Goal: Task Accomplishment & Management: Complete application form

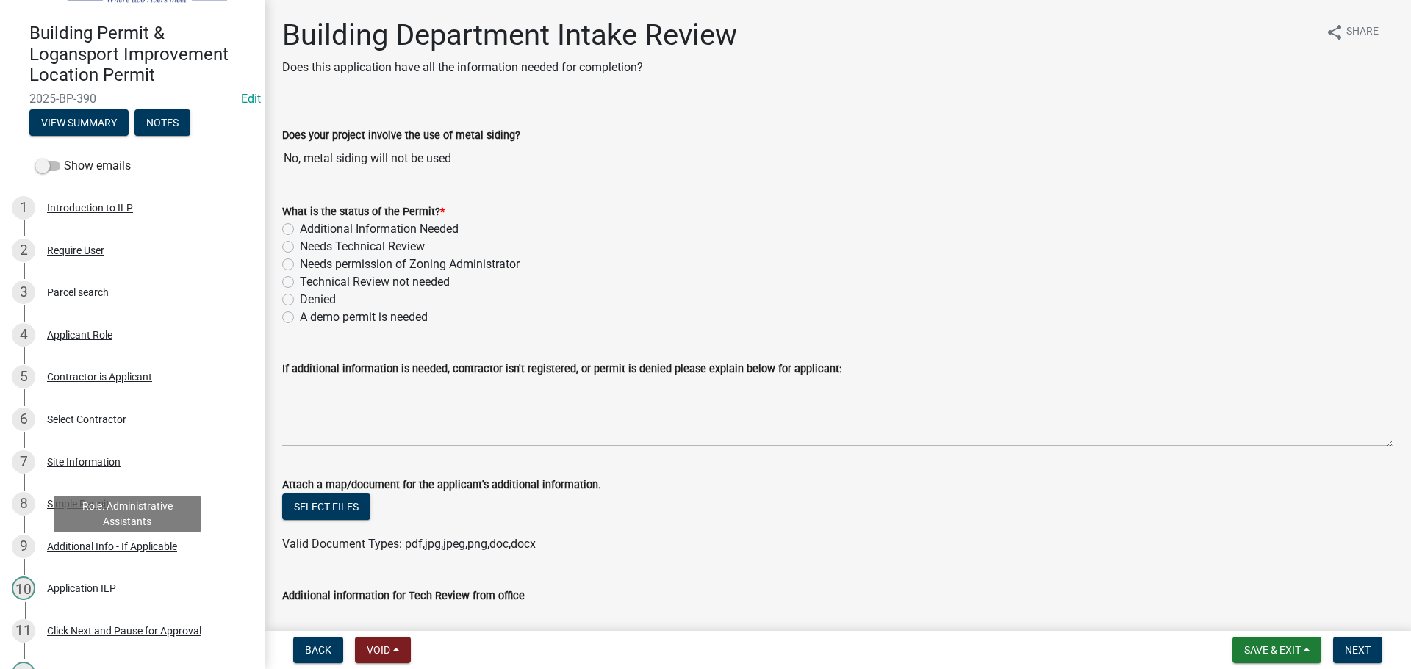
scroll to position [73, 0]
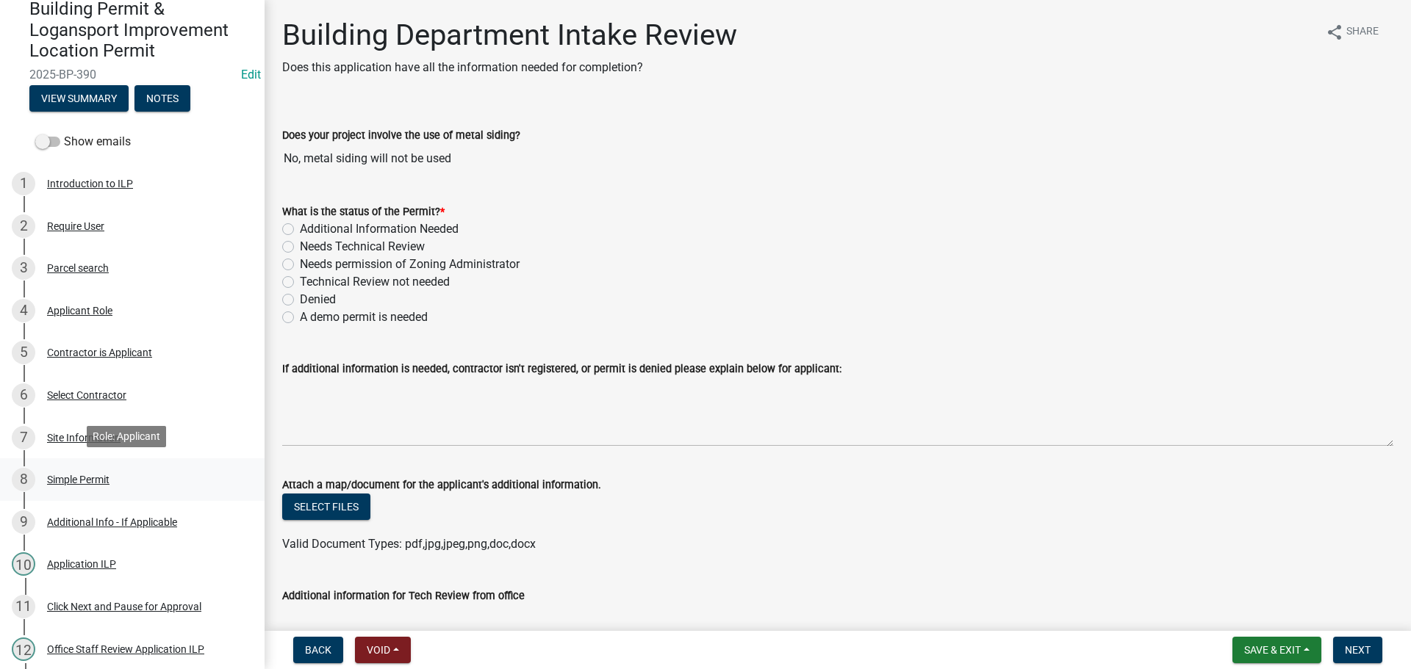
click at [93, 475] on div "Simple Permit" at bounding box center [78, 480] width 62 height 10
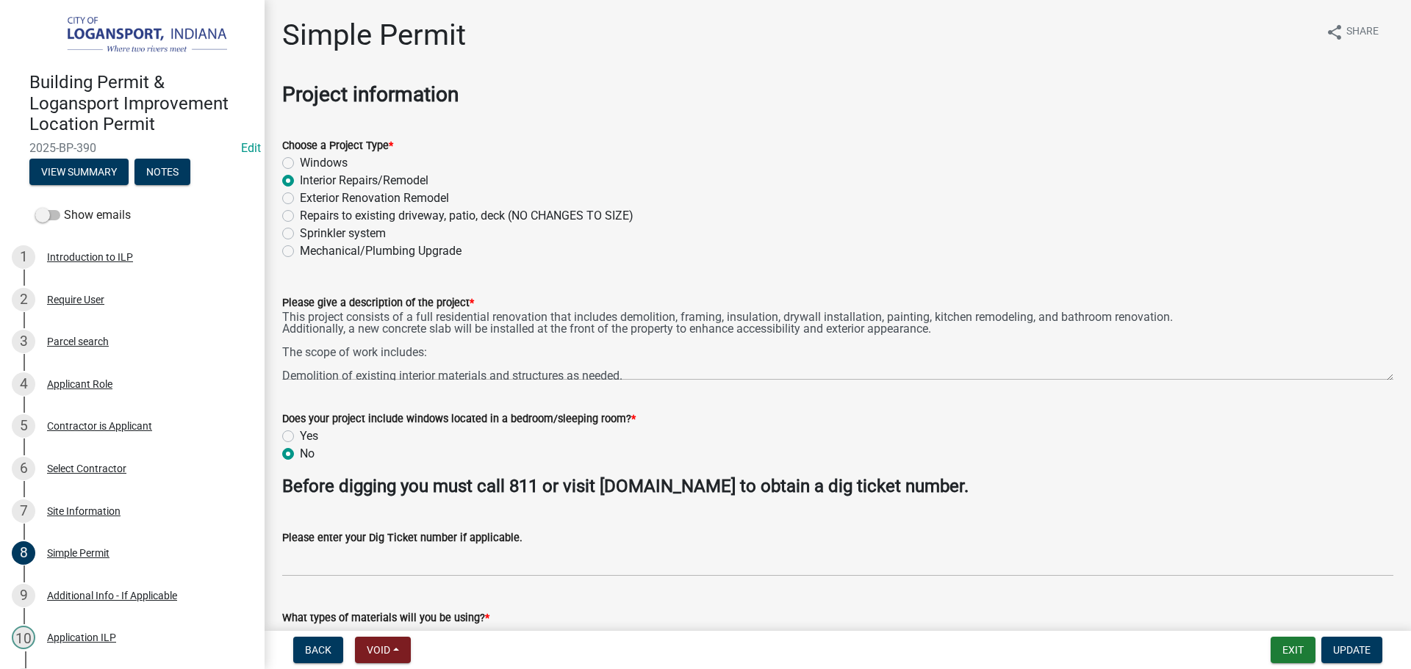
scroll to position [0, 0]
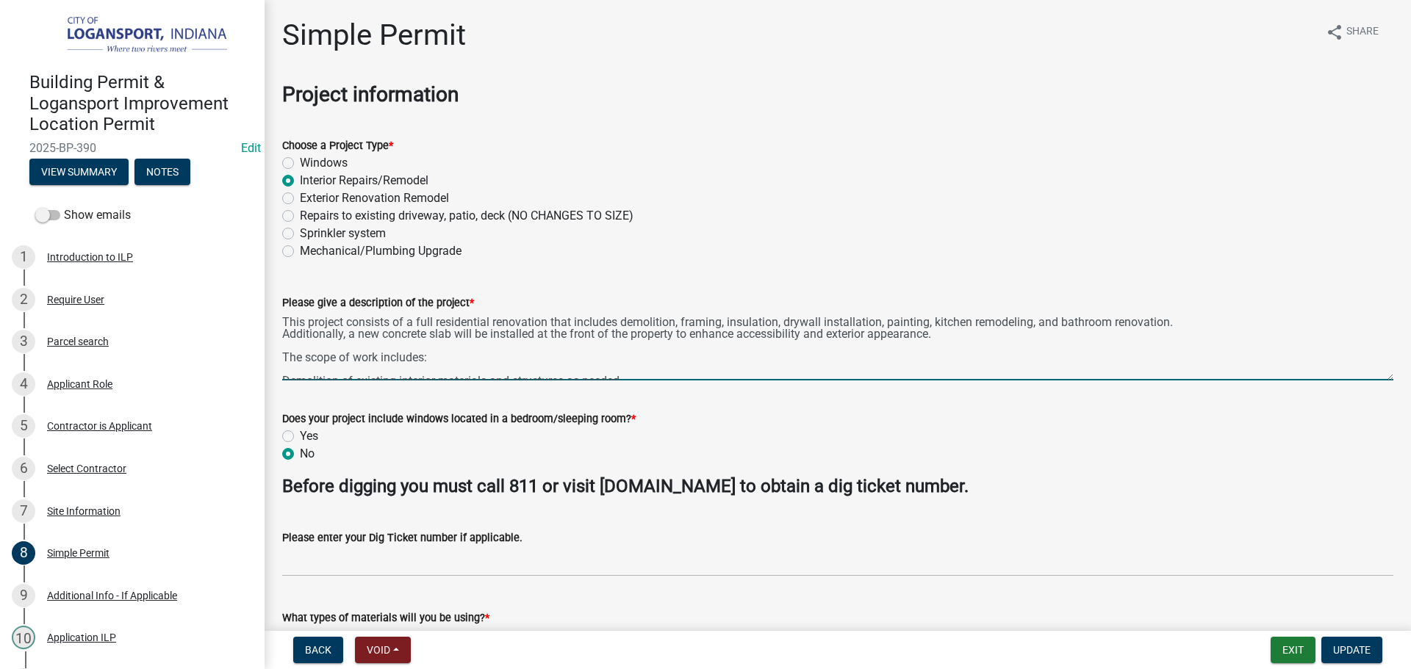
click at [452, 361] on textarea "This project consists of a full residential renovation that includes demolition…" at bounding box center [837, 346] width 1111 height 69
click at [966, 333] on textarea "This project consists of a full residential renovation that includes demolition…" at bounding box center [837, 346] width 1111 height 69
click at [1145, 336] on textarea "This project consists of a full residential renovation that includes demolition…" at bounding box center [837, 346] width 1111 height 69
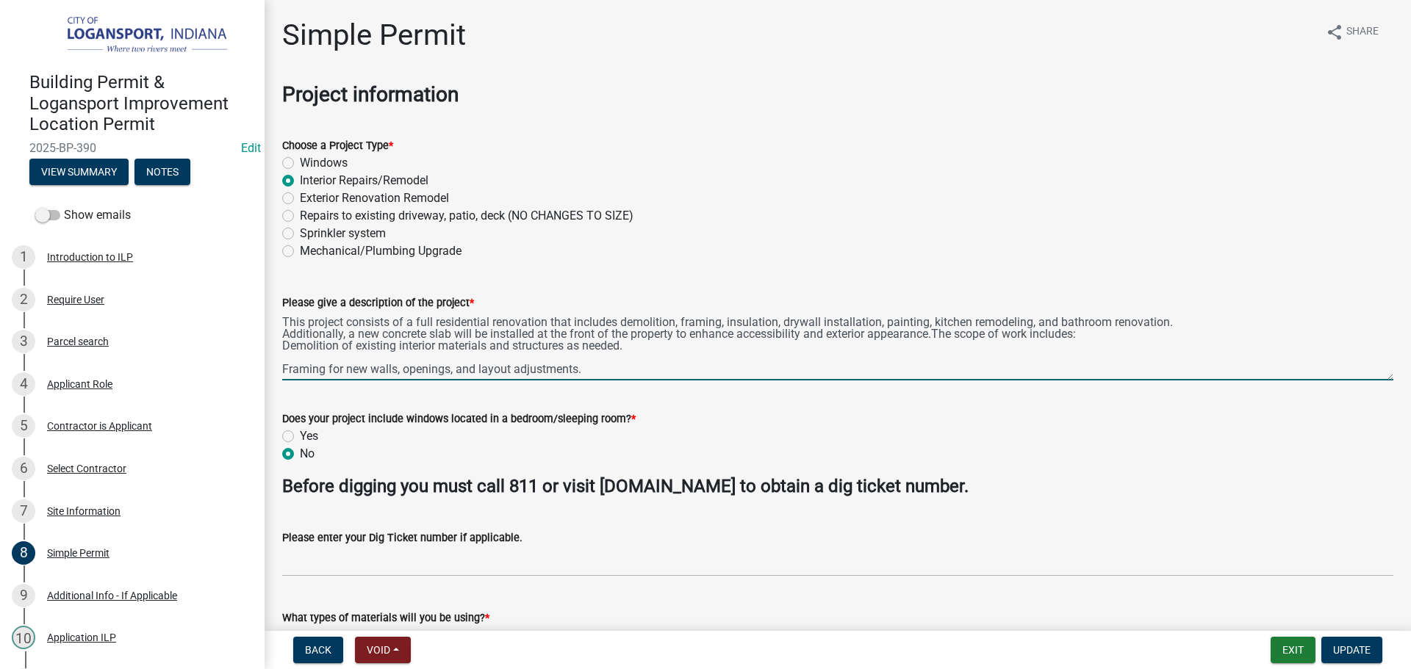
click at [641, 345] on textarea "This project consists of a full residential renovation that includes demolition…" at bounding box center [837, 346] width 1111 height 69
click at [937, 343] on textarea "This project consists of a full residential renovation that includes demolition…" at bounding box center [837, 346] width 1111 height 69
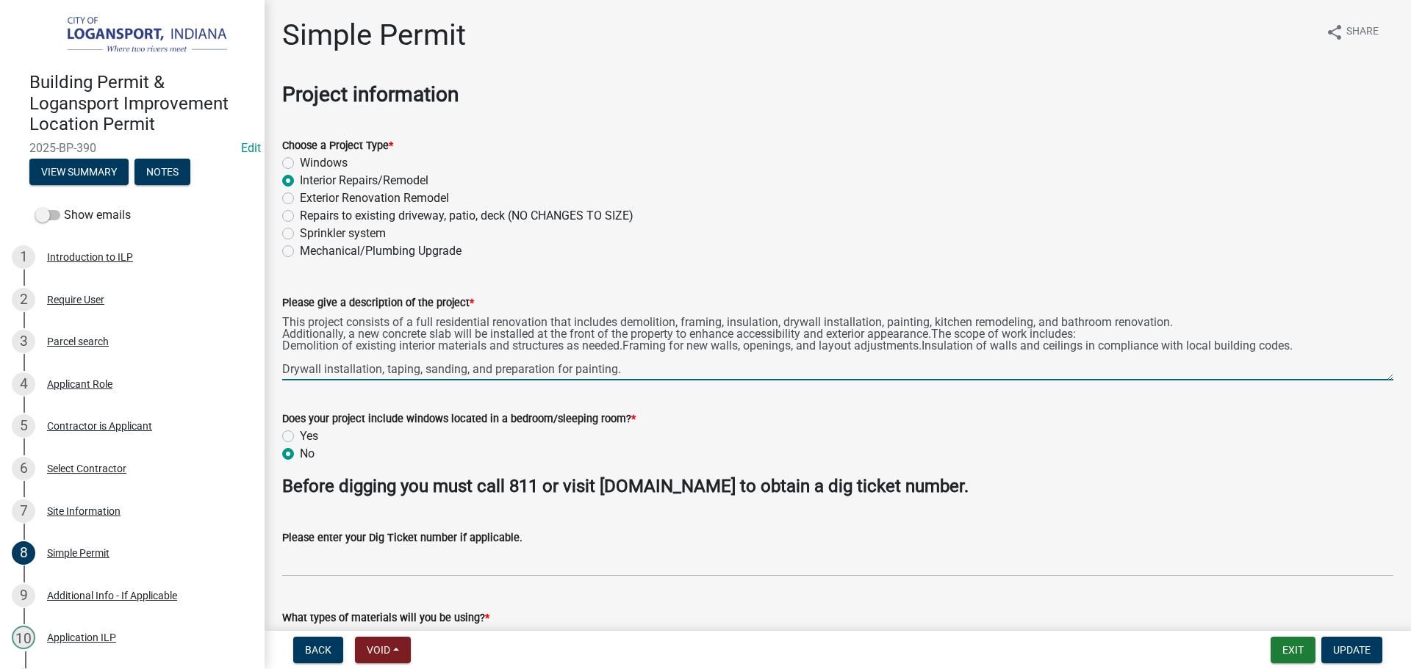
click at [1303, 350] on textarea "This project consists of a full residential renovation that includes demolition…" at bounding box center [837, 346] width 1111 height 69
click at [599, 361] on textarea "This project consists of a full residential renovation that includes demolition…" at bounding box center [837, 346] width 1111 height 69
click at [760, 360] on textarea "This project consists of a full residential renovation that includes demolition…" at bounding box center [837, 346] width 1111 height 69
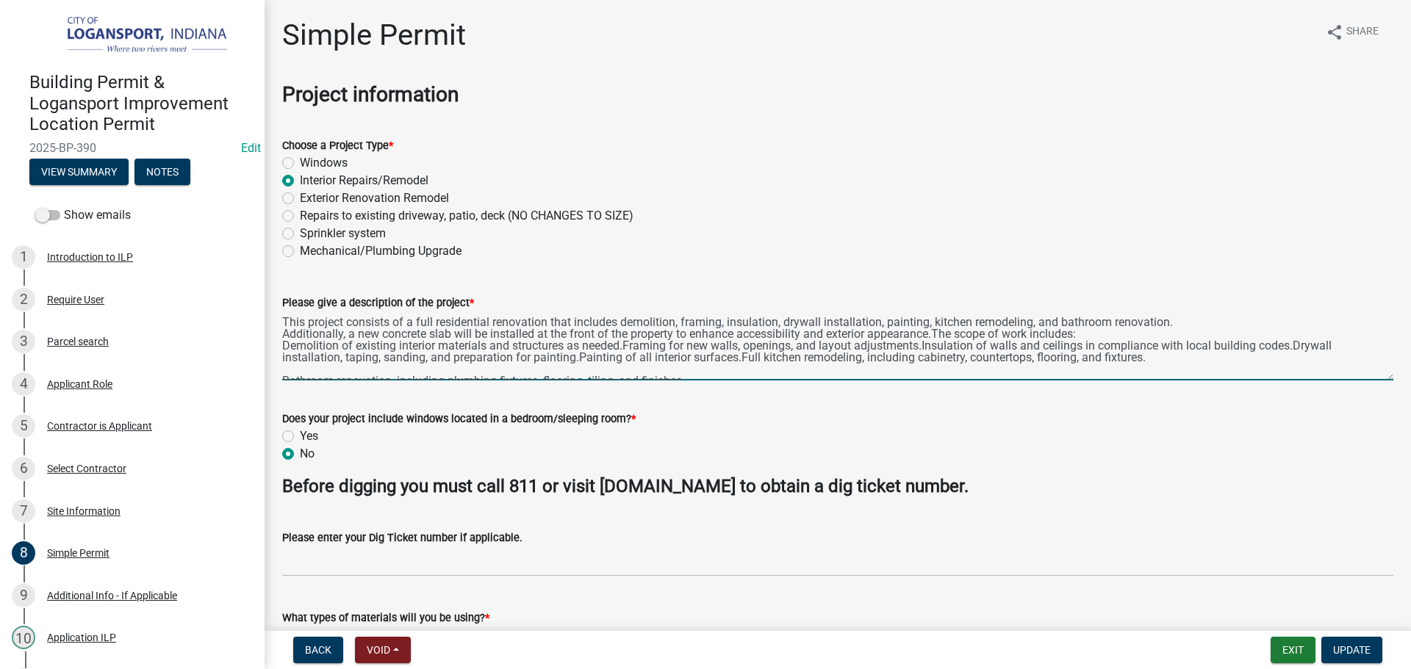
click at [1150, 364] on textarea "This project consists of a full residential renovation that includes demolition…" at bounding box center [837, 346] width 1111 height 69
click at [1150, 358] on textarea "This project consists of a full residential renovation that includes demolition…" at bounding box center [837, 346] width 1111 height 69
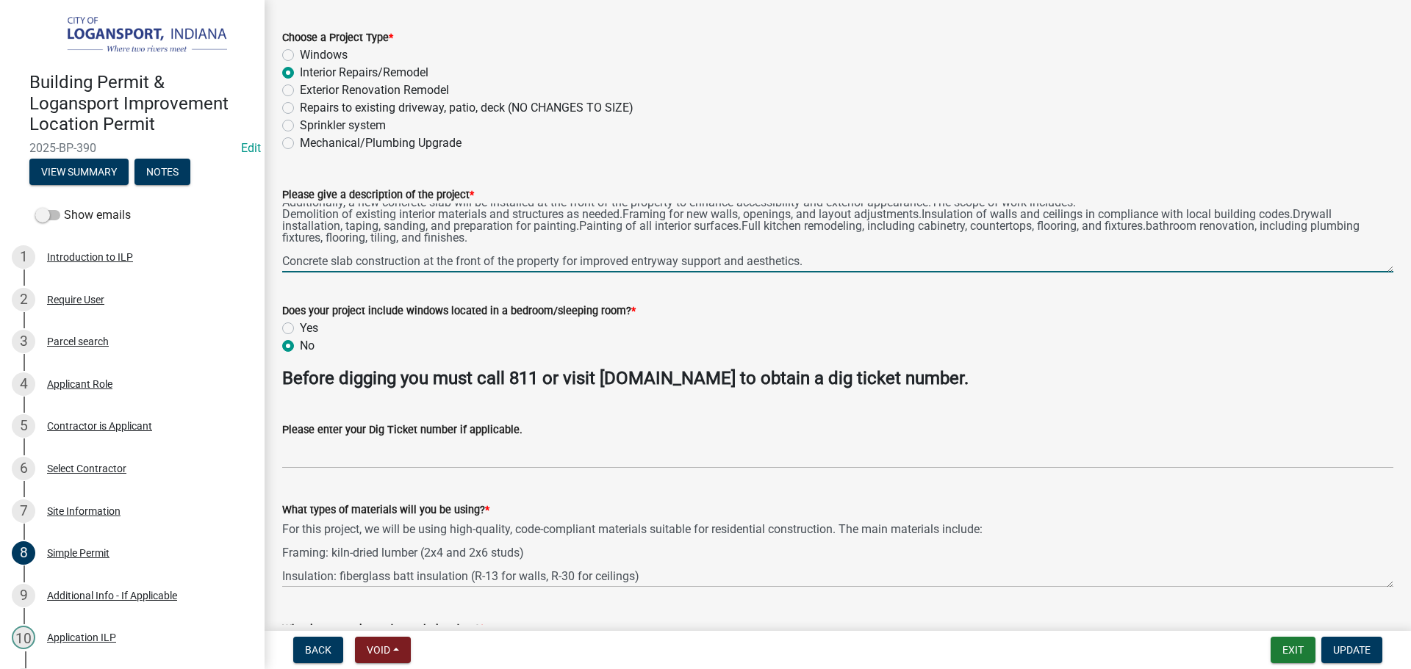
scroll to position [147, 0]
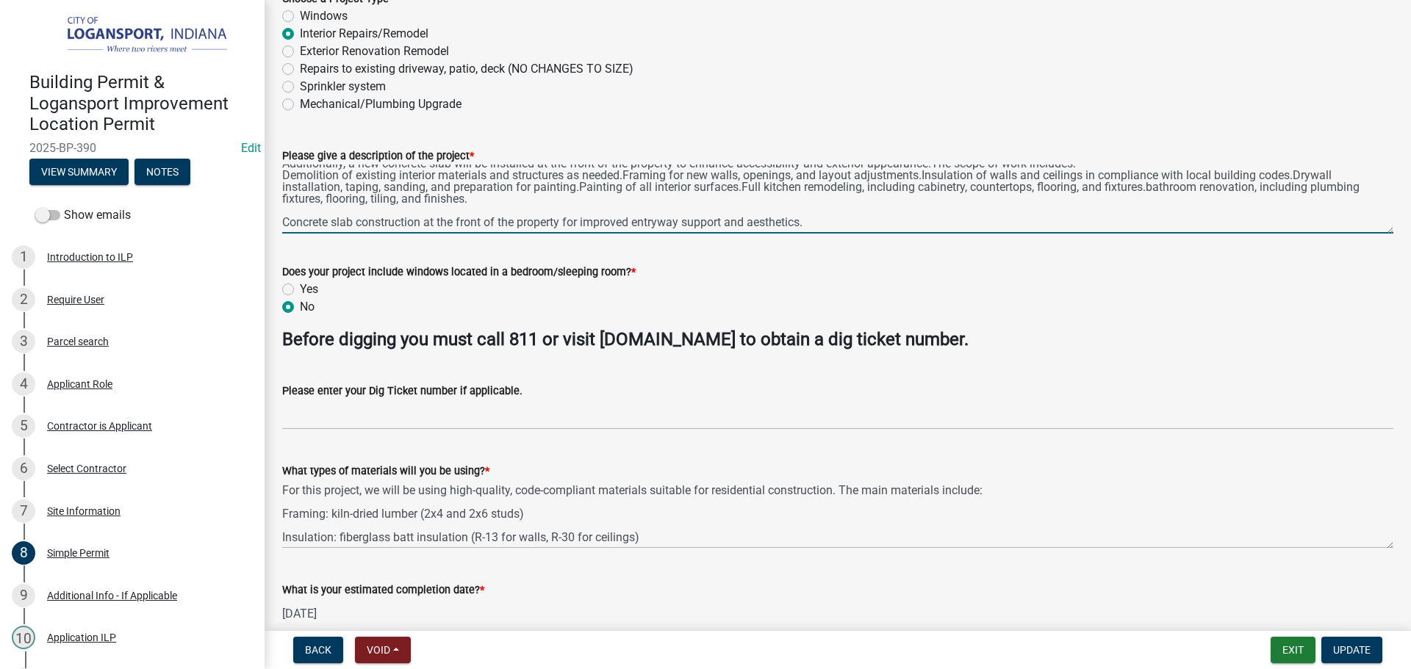
click at [511, 201] on textarea "This project consists of a full residential renovation that includes demolition…" at bounding box center [837, 199] width 1111 height 69
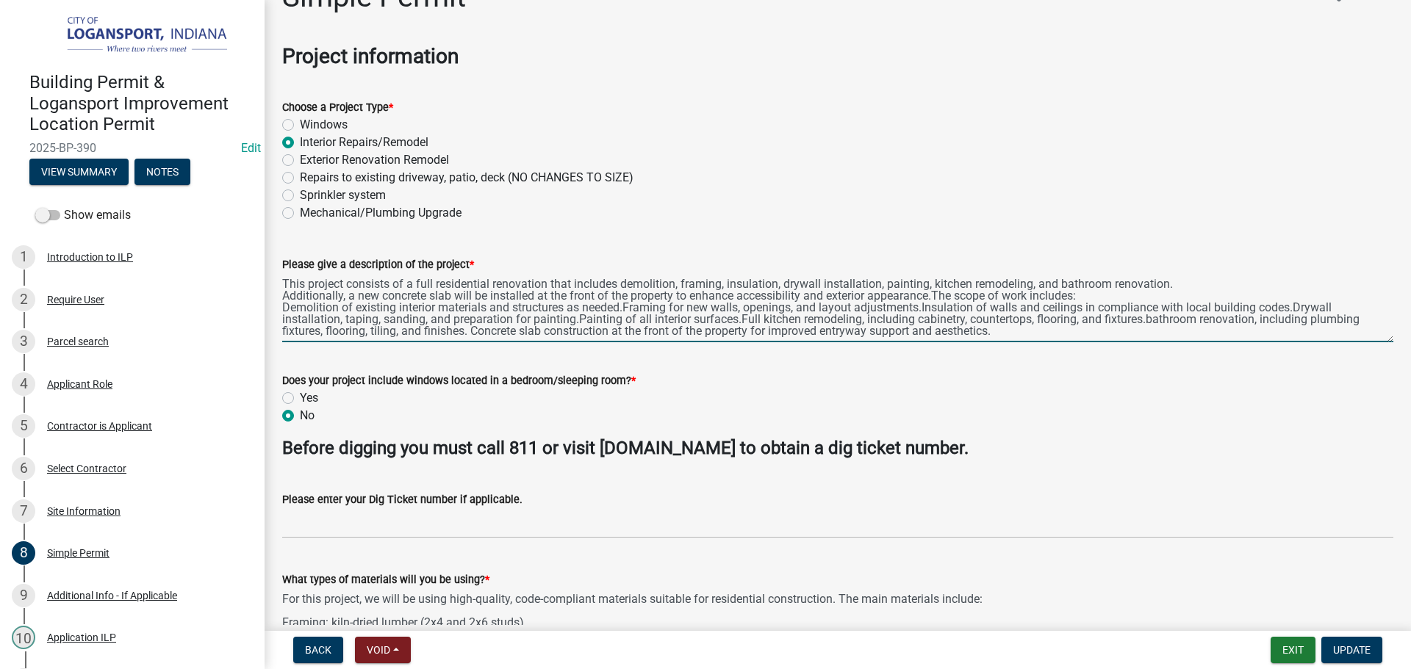
scroll to position [0, 0]
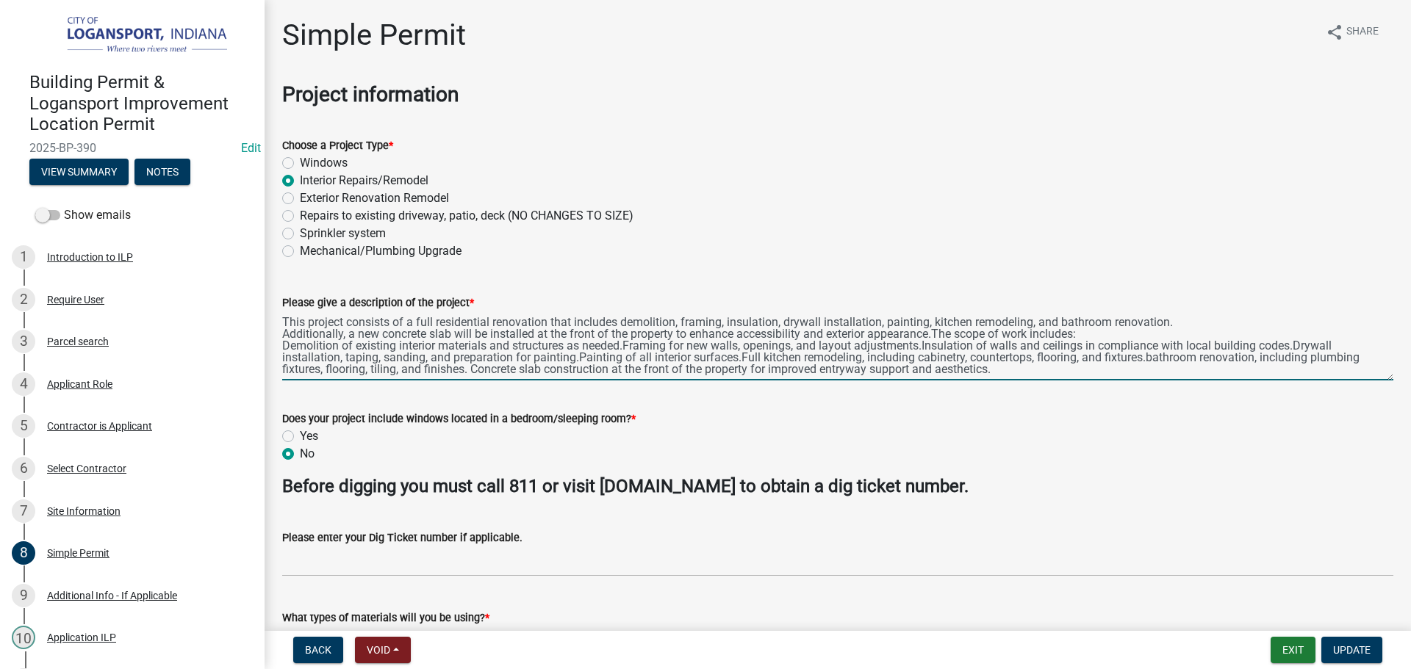
type textarea "This project consists of a full residential renovation that includes demolition…"
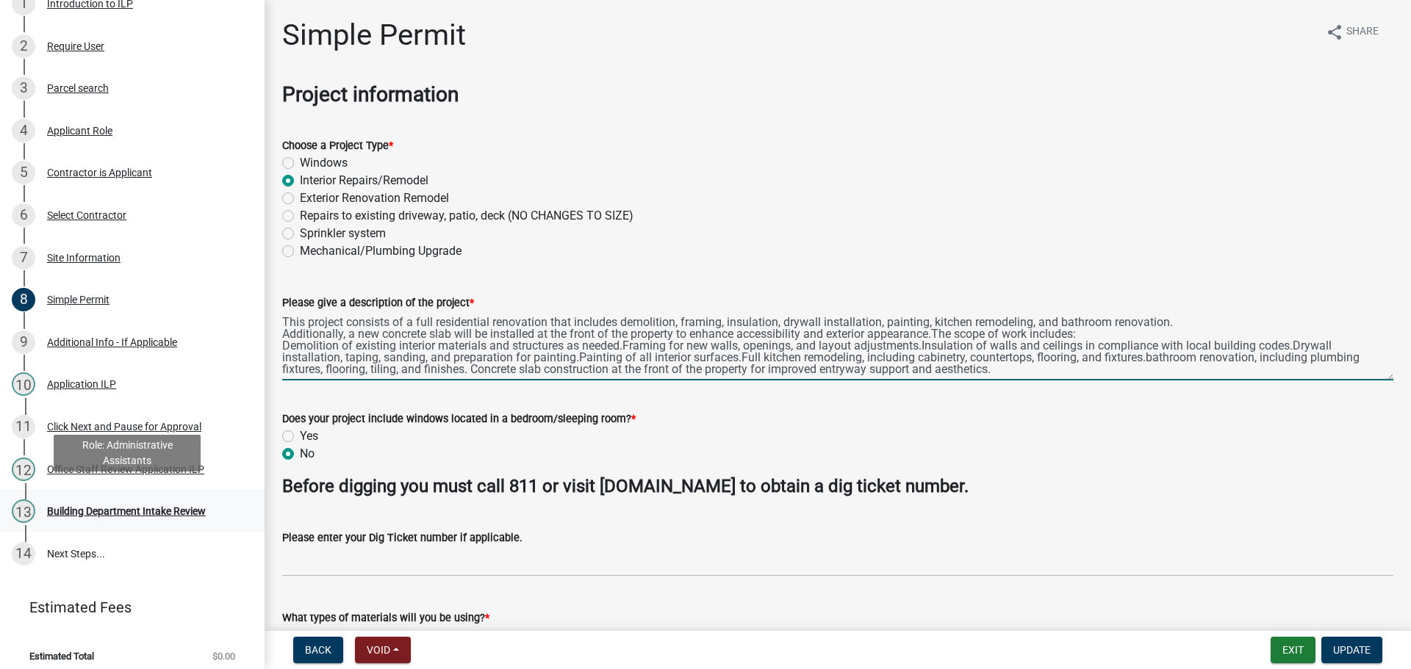
scroll to position [261, 0]
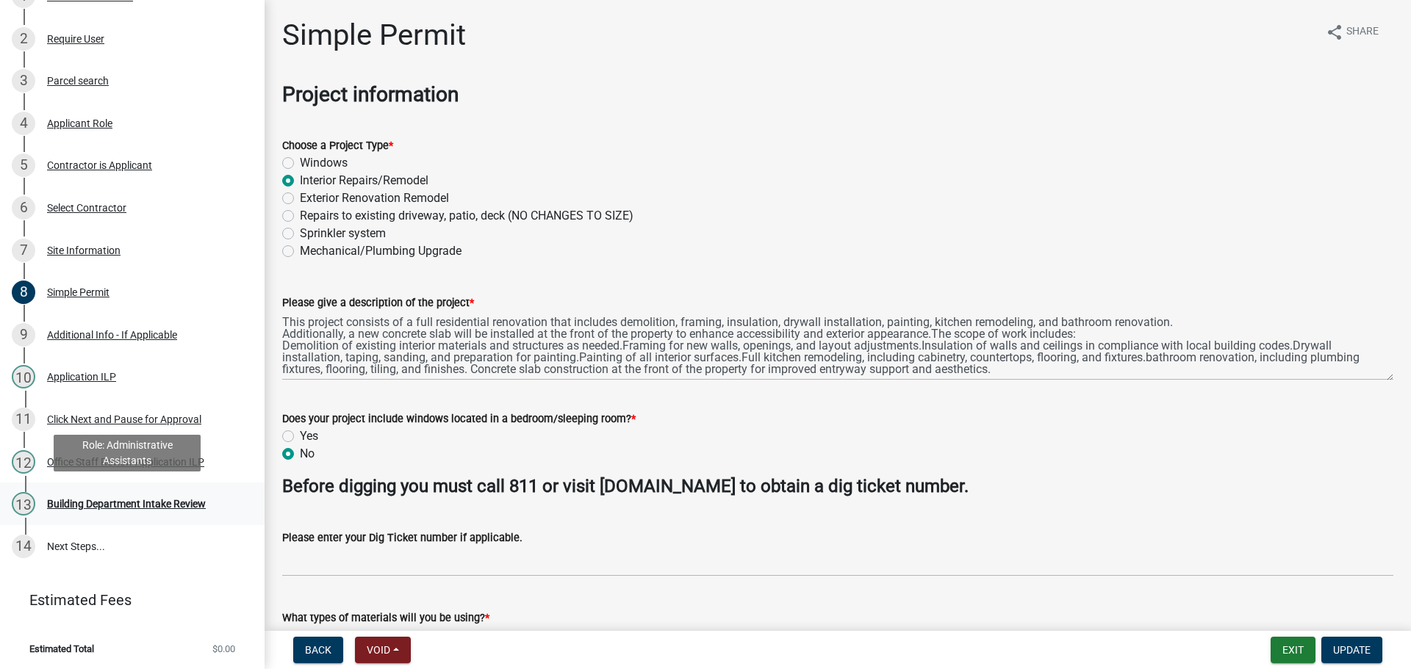
click at [116, 499] on div "Building Department Intake Review" at bounding box center [126, 504] width 159 height 10
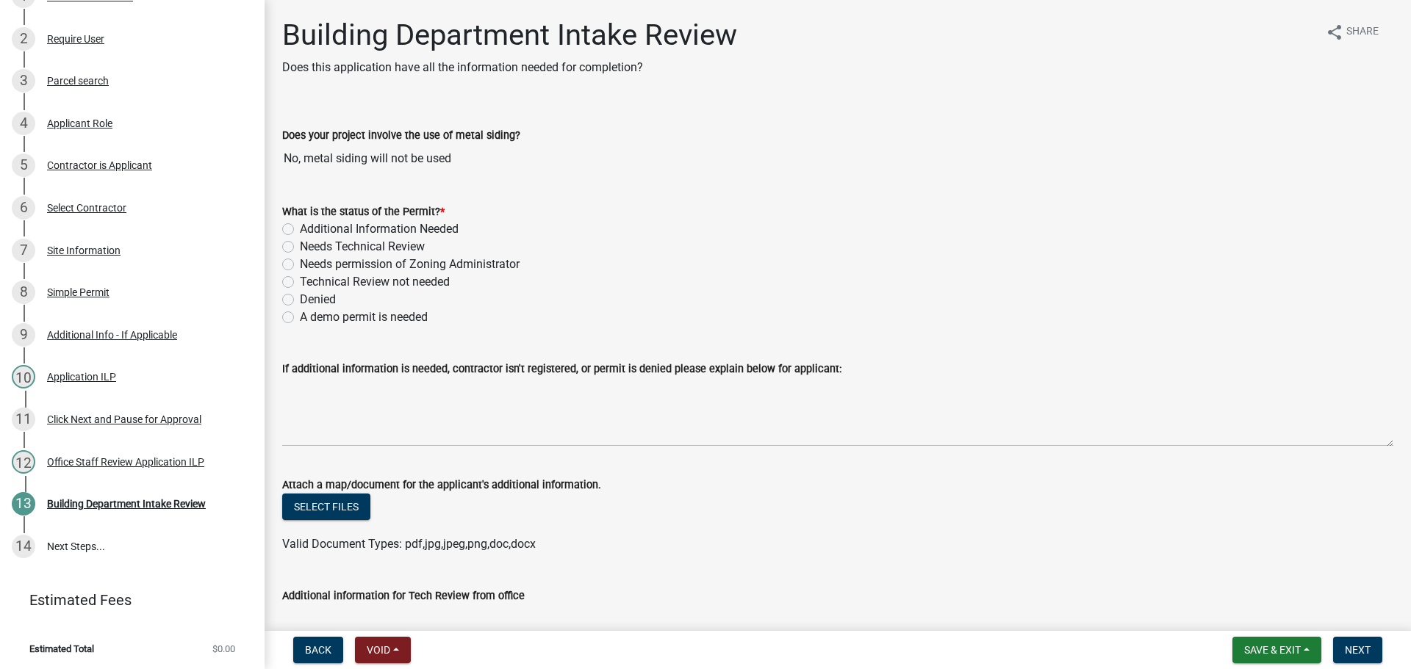
click at [300, 298] on label "Denied" at bounding box center [318, 300] width 36 height 18
click at [300, 298] on input "Denied" at bounding box center [305, 296] width 10 height 10
radio input "true"
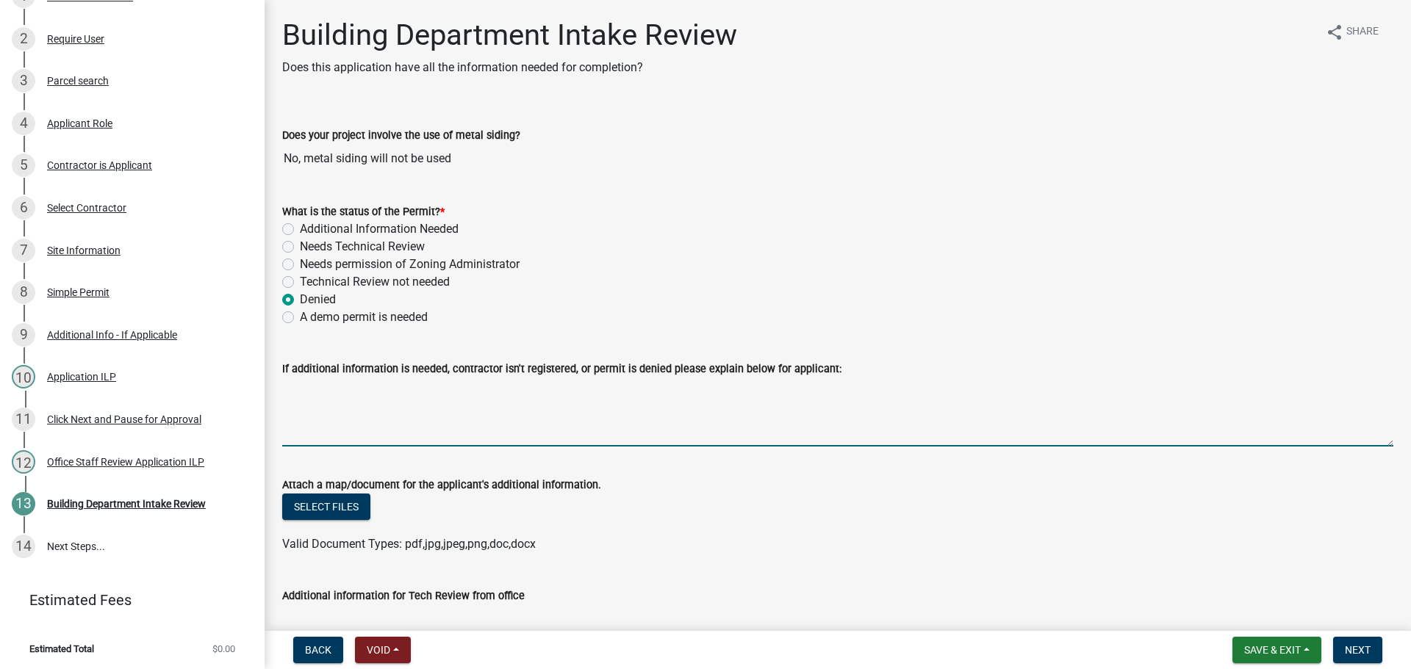
click at [348, 393] on textarea "If additional information is needed, contractor isn't registered, or permit is …" at bounding box center [837, 412] width 1111 height 69
click at [1090, 387] on textarea "Since you are doing the concrete slab outside you will need to choose new const…" at bounding box center [837, 412] width 1111 height 69
click at [1198, 393] on textarea "Since you are doing the concrete slab outside you will need to choose new const…" at bounding box center [837, 412] width 1111 height 69
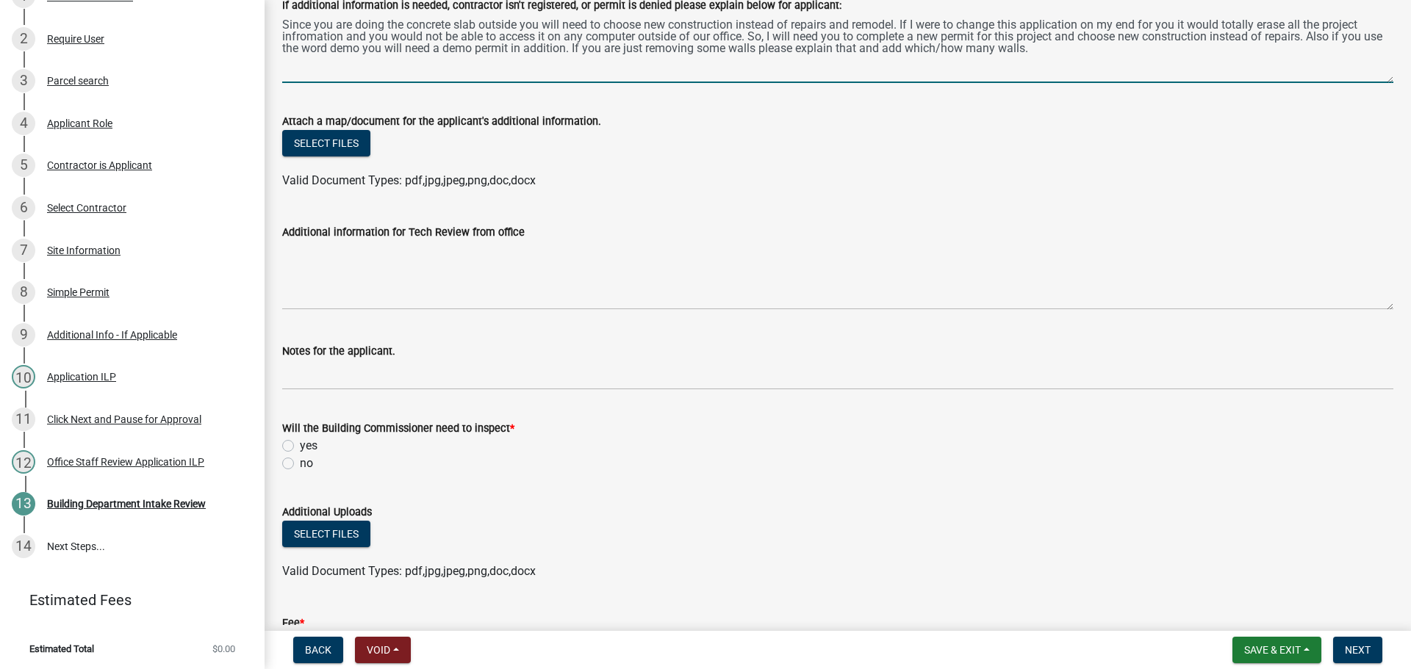
scroll to position [367, 0]
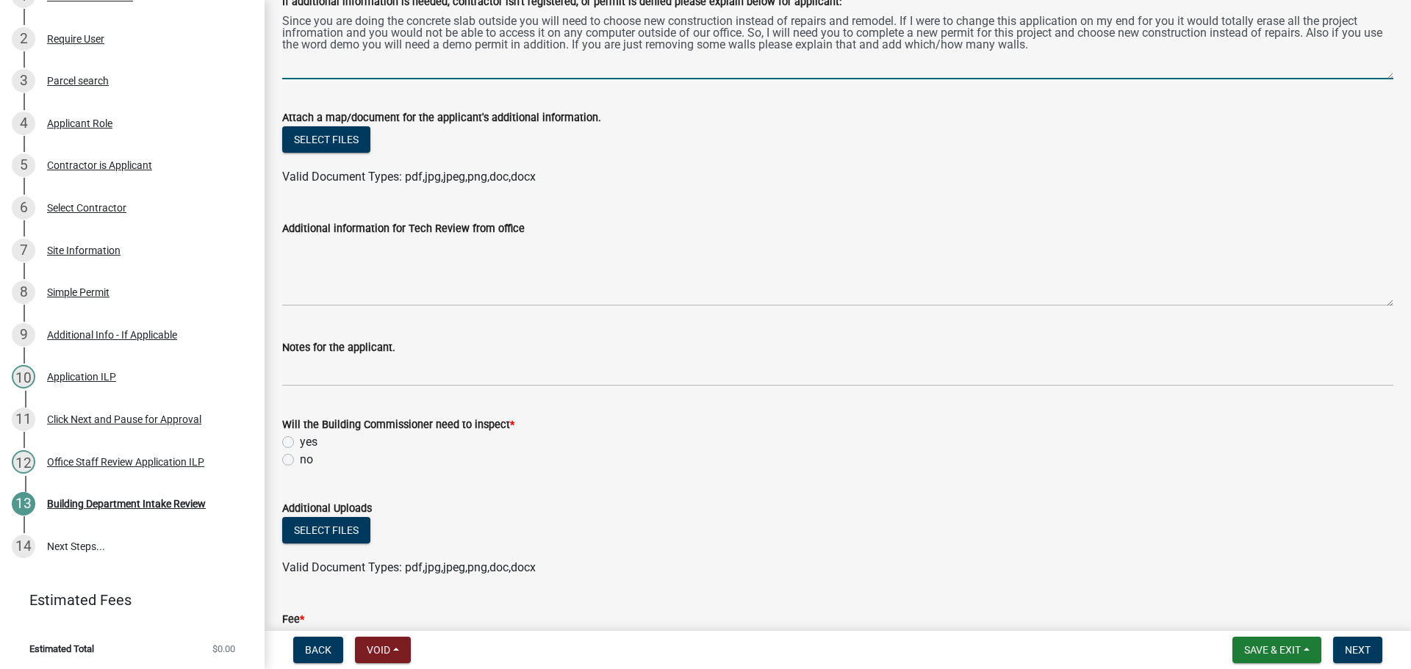
type textarea "Since you are doing the concrete slab outside you will need to choose new const…"
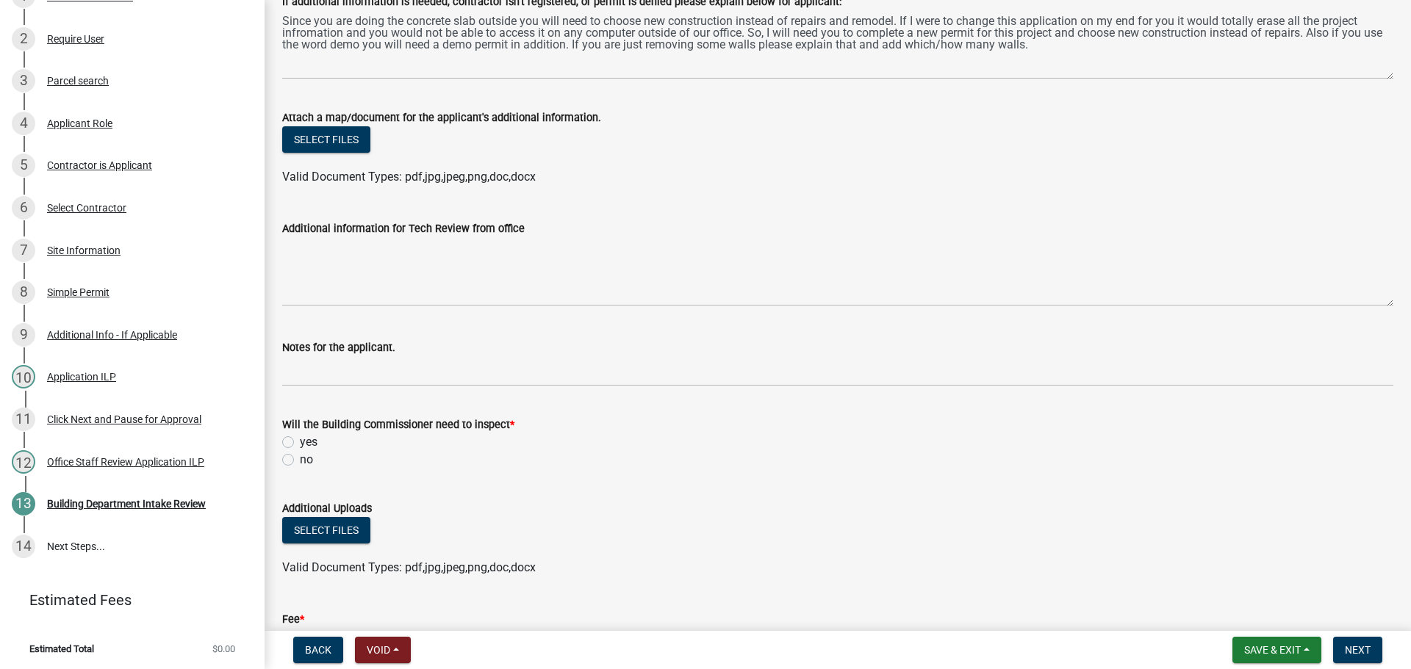
click at [300, 461] on label "no" at bounding box center [306, 460] width 13 height 18
click at [300, 461] on input "no" at bounding box center [305, 456] width 10 height 10
radio input "true"
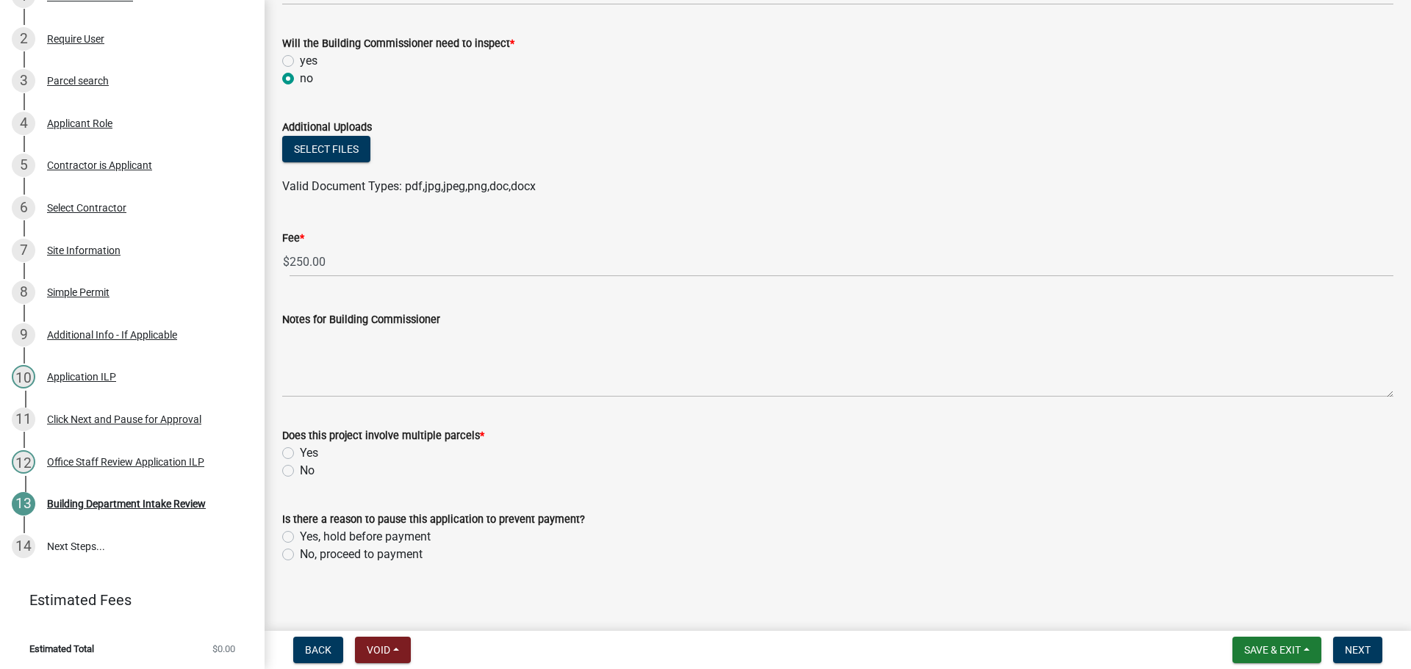
scroll to position [757, 0]
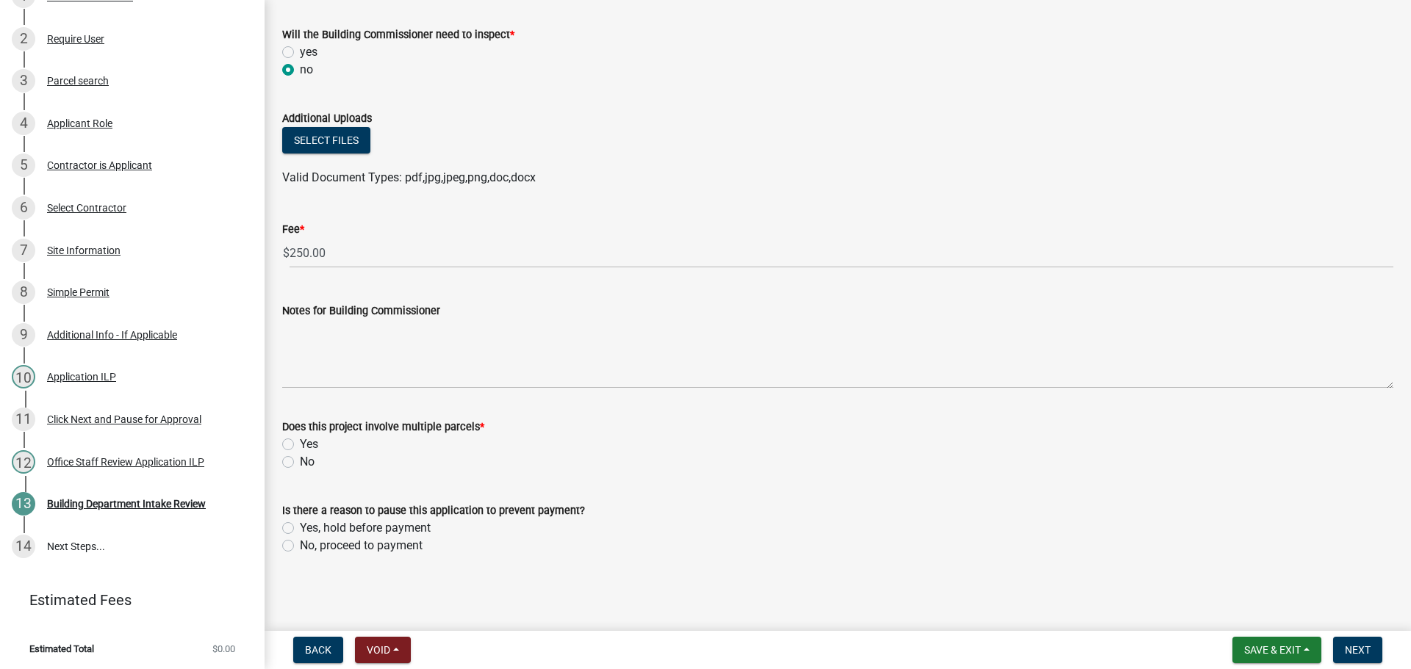
click at [300, 459] on label "No" at bounding box center [307, 462] width 15 height 18
click at [300, 459] on input "No" at bounding box center [305, 458] width 10 height 10
radio input "true"
click at [300, 548] on label "No, proceed to payment" at bounding box center [361, 546] width 123 height 18
click at [300, 547] on input "No, proceed to payment" at bounding box center [305, 542] width 10 height 10
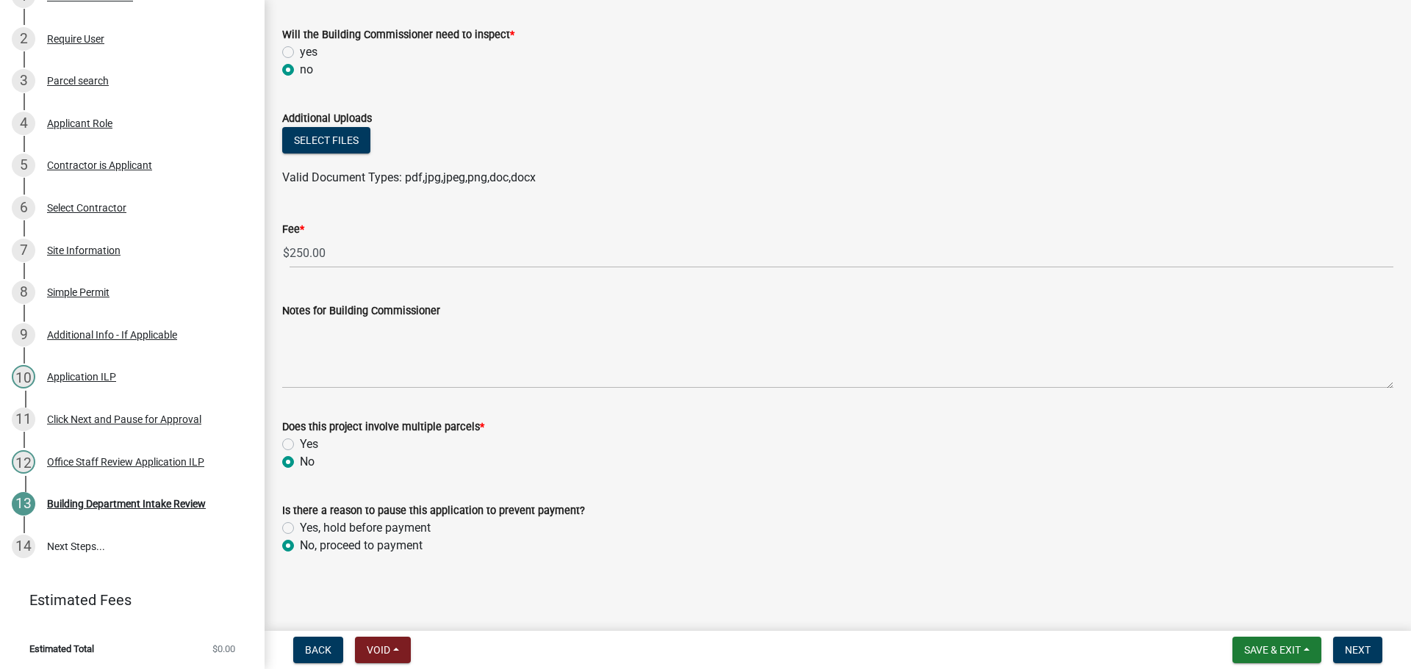
radio input "true"
click at [1353, 660] on button "Next" at bounding box center [1357, 650] width 49 height 26
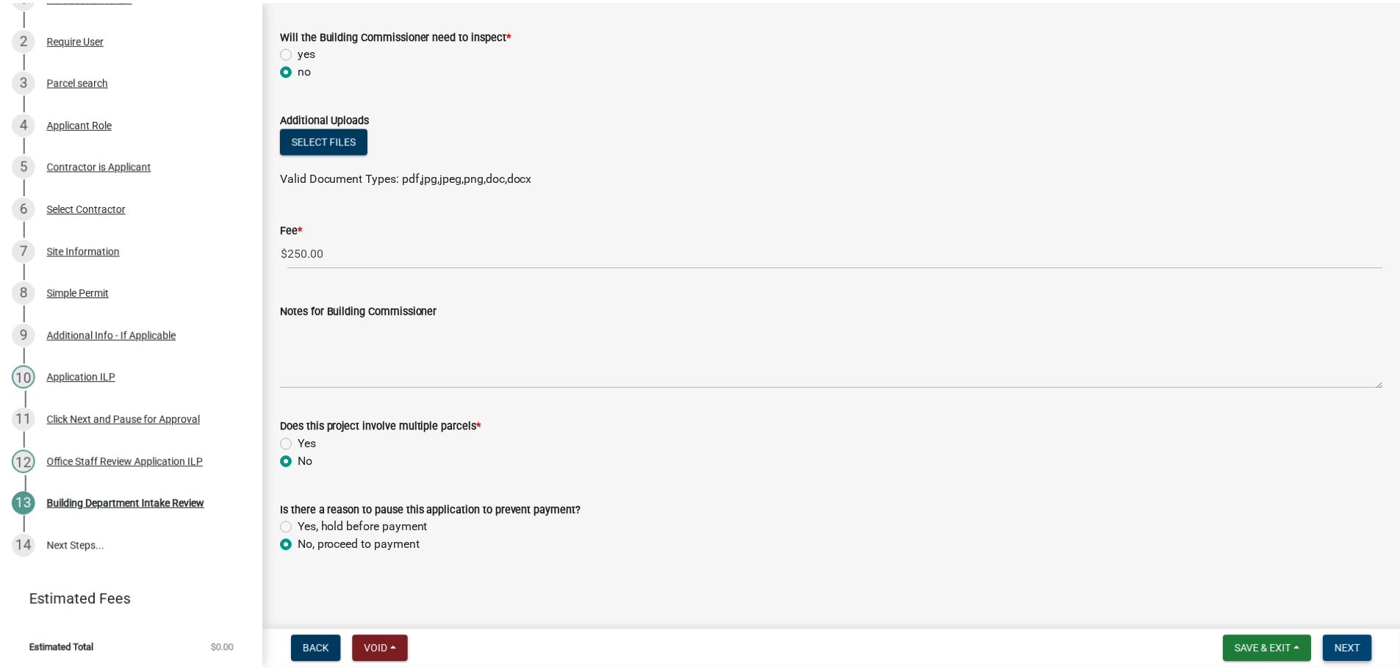
scroll to position [0, 0]
